Goal: Navigation & Orientation: Find specific page/section

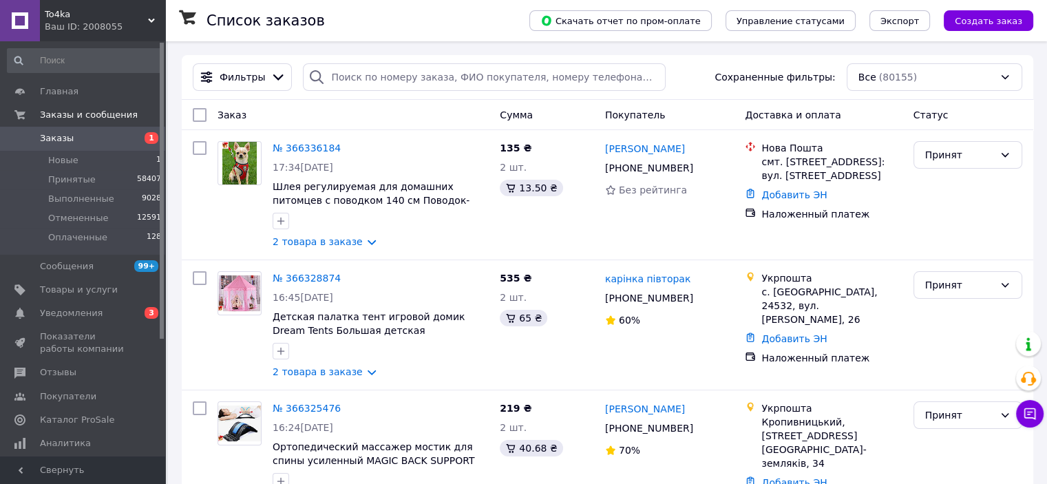
drag, startPoint x: 156, startPoint y: 18, endPoint x: 143, endPoint y: 46, distance: 30.8
click at [156, 18] on div "To4ka Ваш ID: 2008055" at bounding box center [102, 20] width 125 height 41
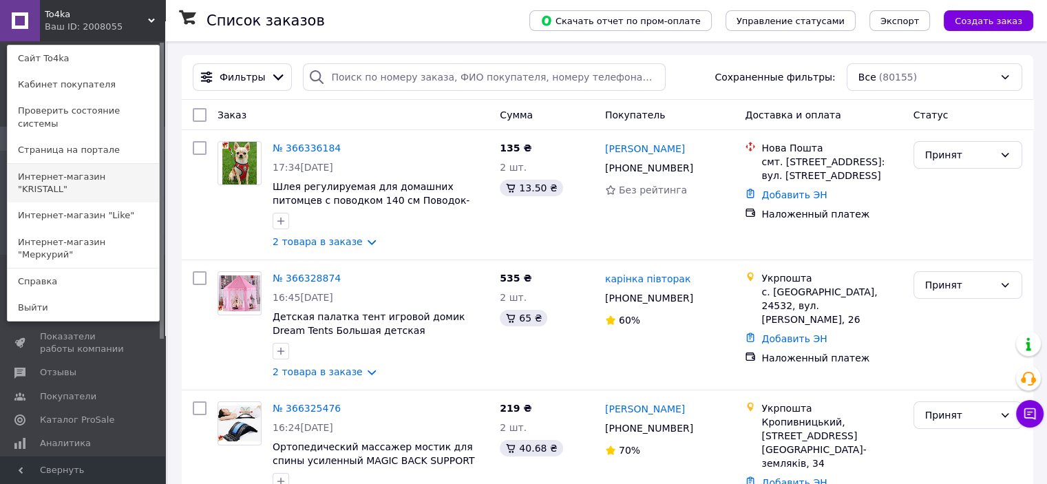
click at [110, 171] on link "Интернет-магазин "KRISTALL"" at bounding box center [83, 183] width 151 height 39
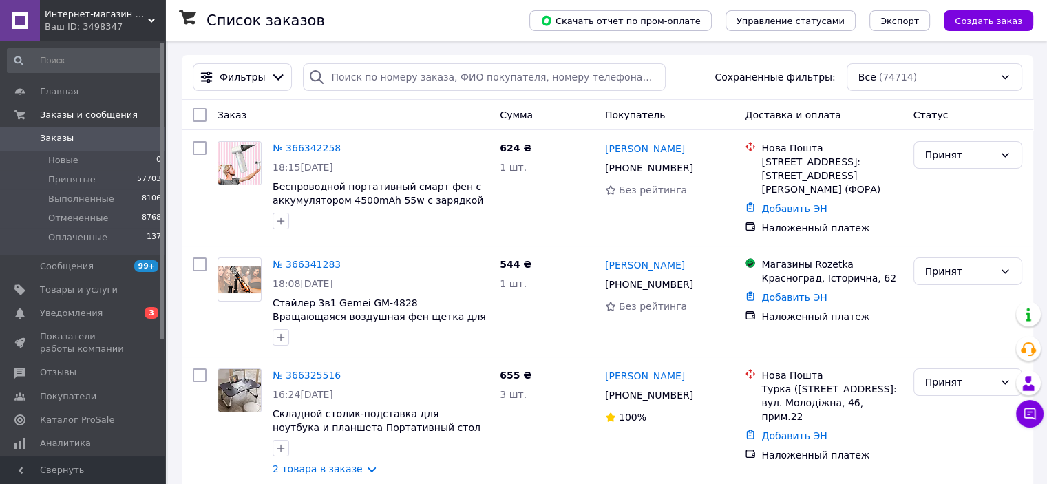
click at [138, 8] on div "Интернет-магазин "KRISTALL" Ваш ID: 3498347" at bounding box center [102, 20] width 125 height 41
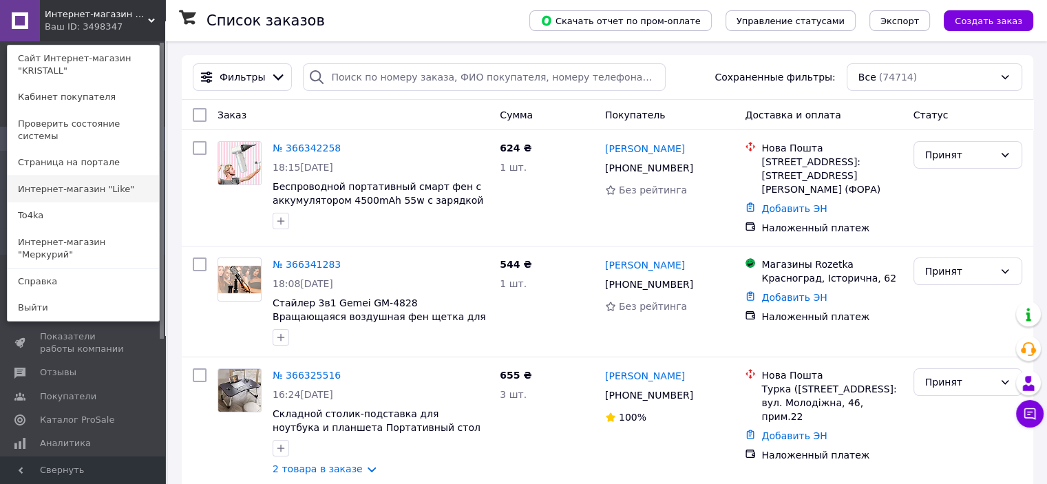
click at [94, 176] on link "Интернет-магазин "Like"" at bounding box center [83, 189] width 151 height 26
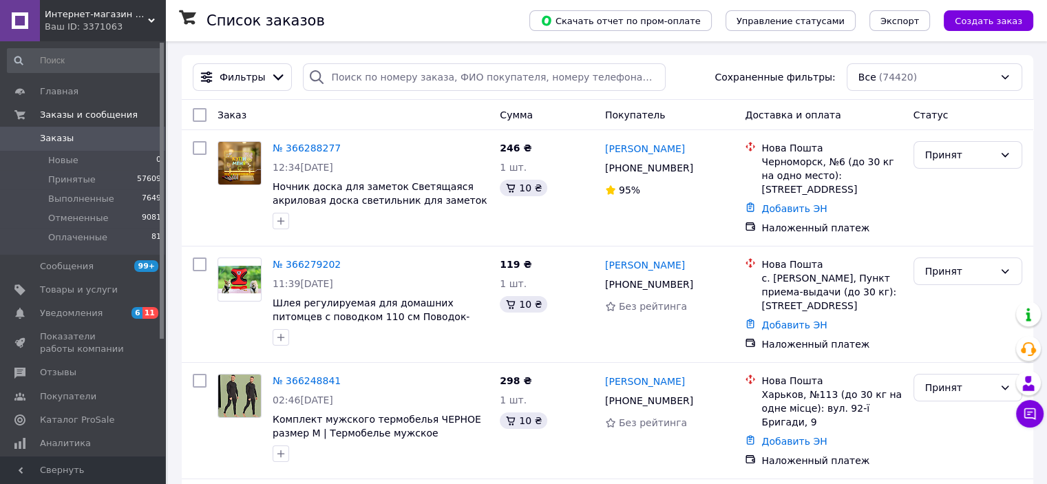
click at [140, 16] on span "Интернет-магазин "Like"" at bounding box center [96, 14] width 103 height 12
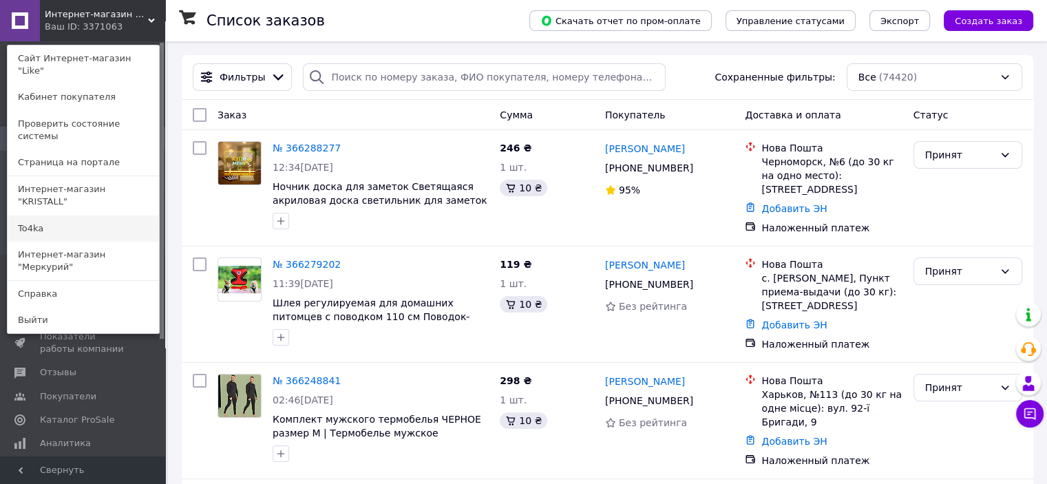
click at [123, 215] on link "To4ka" at bounding box center [83, 228] width 151 height 26
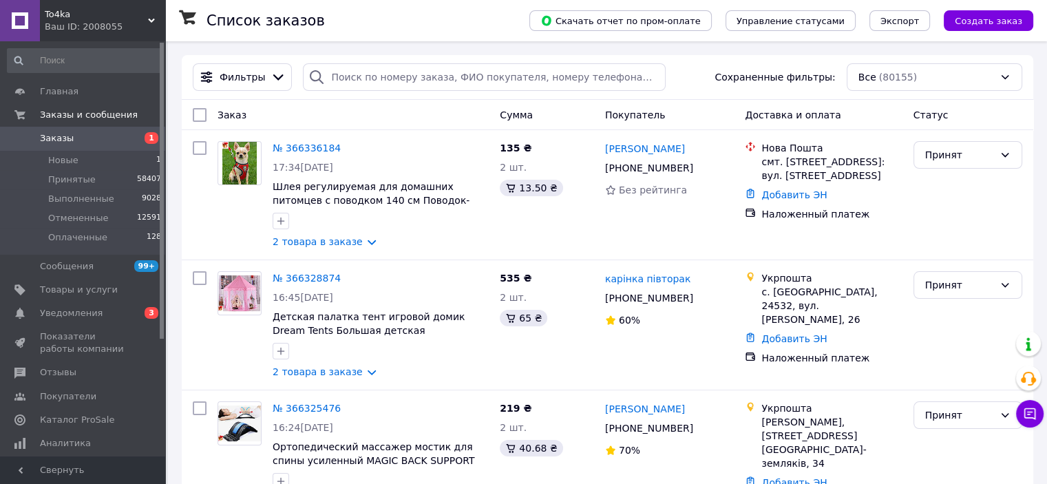
click at [148, 17] on icon at bounding box center [151, 20] width 7 height 7
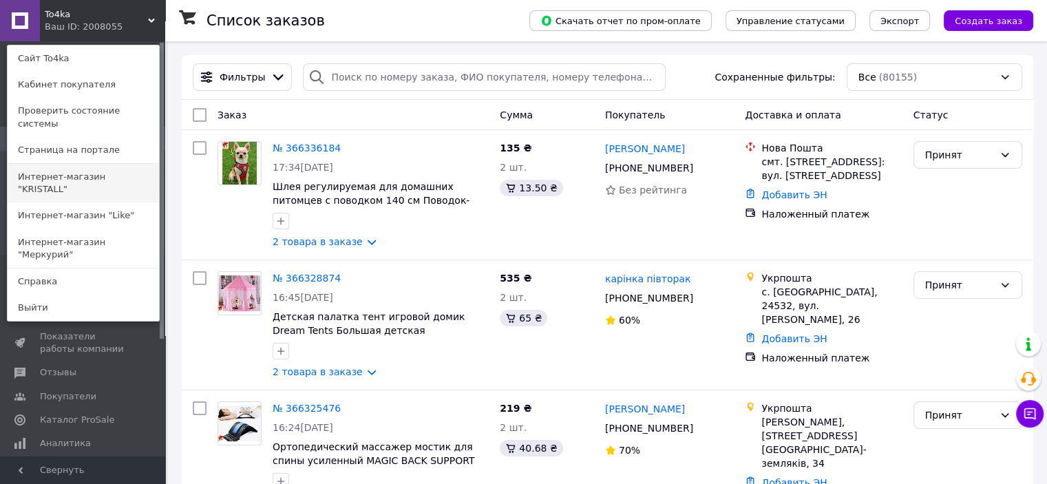
click at [125, 164] on link "Интернет-магазин "KRISTALL"" at bounding box center [83, 183] width 151 height 39
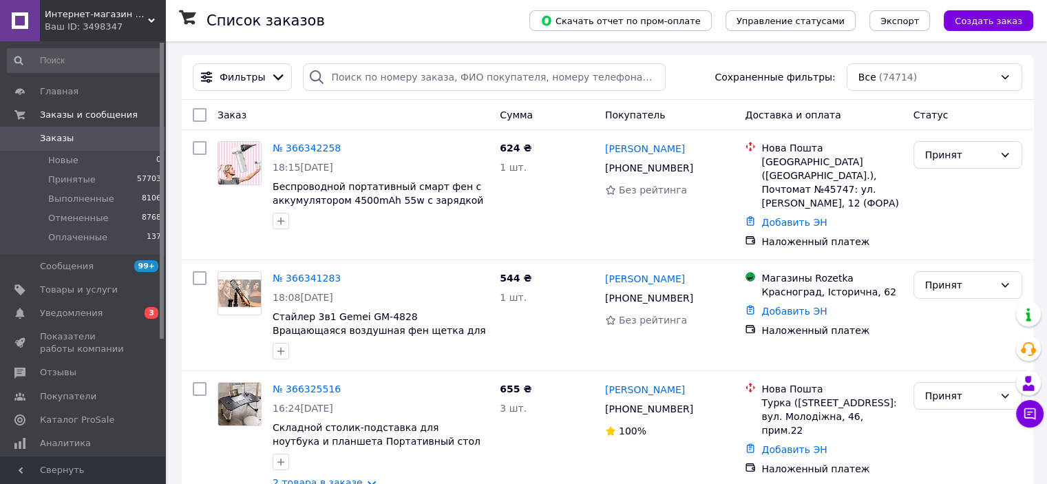
click at [151, 24] on div "Ваш ID: 3498347" at bounding box center [105, 27] width 120 height 12
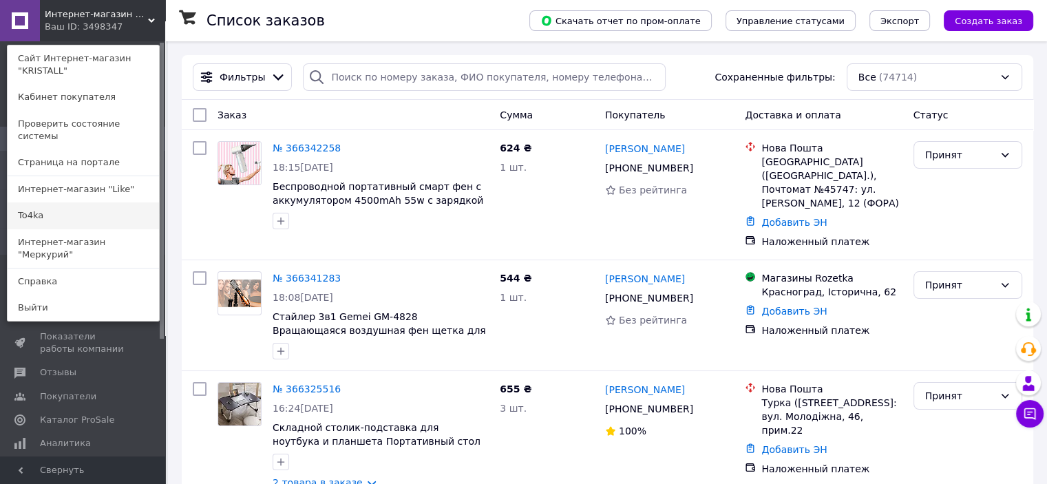
click at [94, 202] on link "To4ka" at bounding box center [83, 215] width 151 height 26
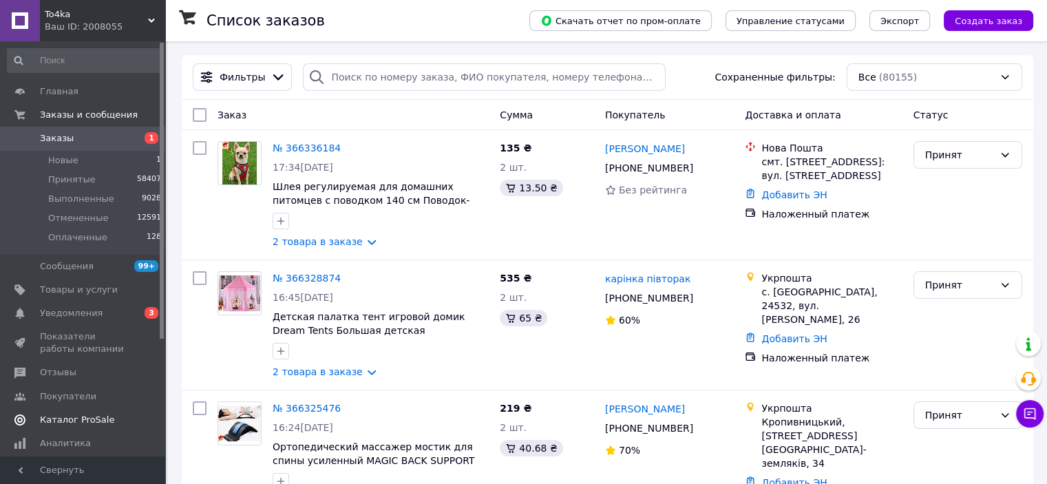
click at [83, 421] on span "Каталог ProSale" at bounding box center [77, 420] width 74 height 12
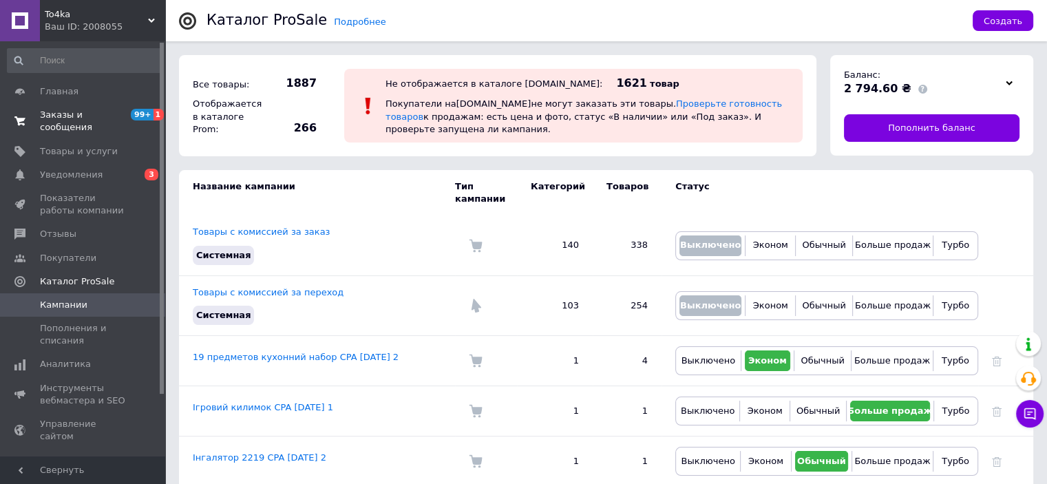
click at [76, 116] on span "Заказы и сообщения" at bounding box center [83, 121] width 87 height 25
